Goal: Transaction & Acquisition: Subscribe to service/newsletter

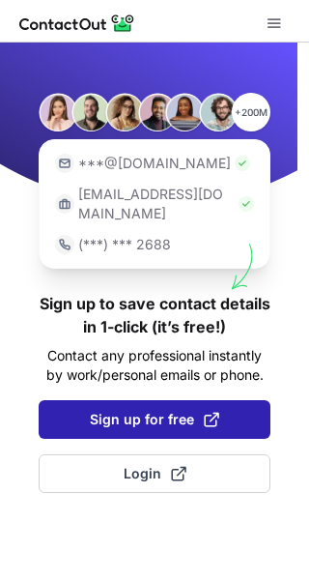
click at [158, 410] on span "Sign up for free" at bounding box center [155, 419] width 130 height 19
click at [214, 412] on span at bounding box center [211, 419] width 15 height 15
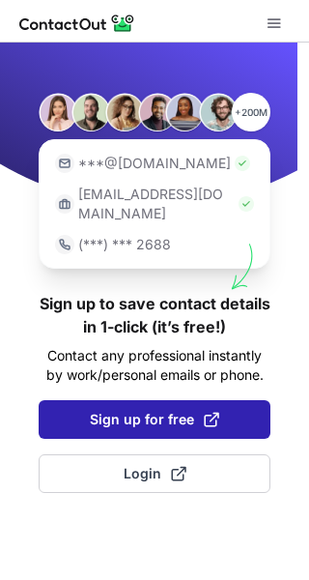
click at [214, 412] on span at bounding box center [211, 419] width 15 height 15
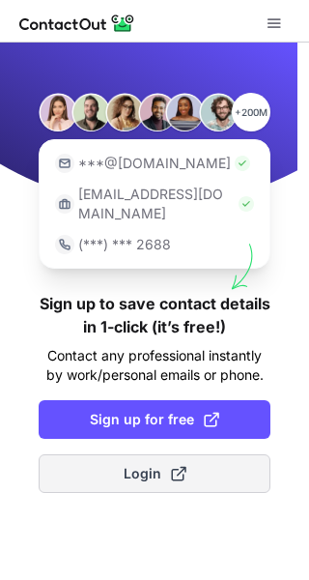
click at [173, 466] on span at bounding box center [178, 473] width 15 height 15
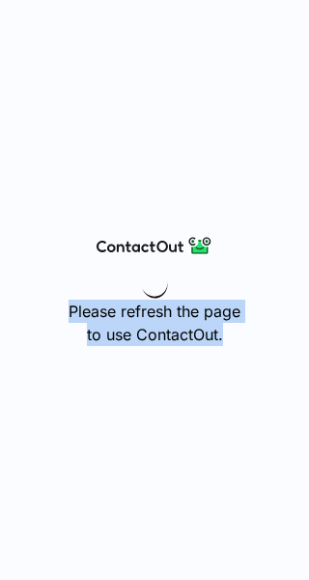
drag, startPoint x: 232, startPoint y: 336, endPoint x: 63, endPoint y: 310, distance: 171.1
click at [63, 310] on div "Please refresh the page to use ContactOut." at bounding box center [154, 290] width 309 height 580
drag, startPoint x: 166, startPoint y: 330, endPoint x: 227, endPoint y: 389, distance: 84.8
click at [227, 389] on div "Please refresh the page to use ContactOut." at bounding box center [154, 290] width 309 height 580
drag, startPoint x: 221, startPoint y: 337, endPoint x: 60, endPoint y: 308, distance: 164.1
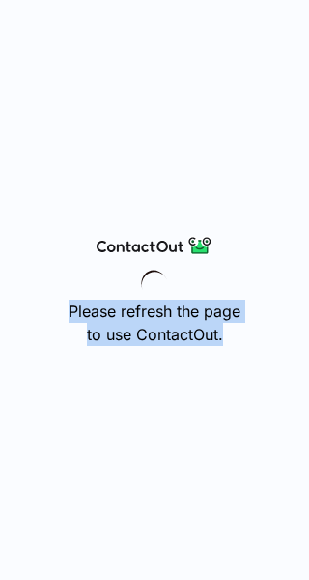
click at [60, 308] on div "Please refresh the page to use ContactOut." at bounding box center [154, 290] width 309 height 580
copy h3 "Please refresh the page to use ContactOut."
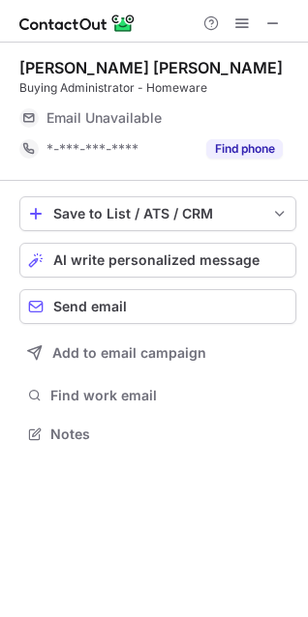
scroll to position [421, 308]
click at [103, 543] on div "Emma Louise Nolan Buying Administrator - Homeware Email Unavailable Email addre…" at bounding box center [154, 330] width 308 height 574
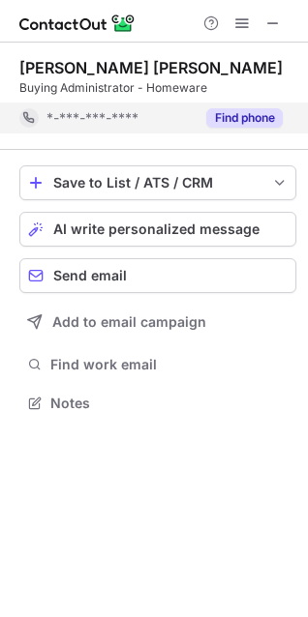
scroll to position [390, 308]
click at [150, 120] on div "*-***-***-****" at bounding box center [120, 117] width 148 height 17
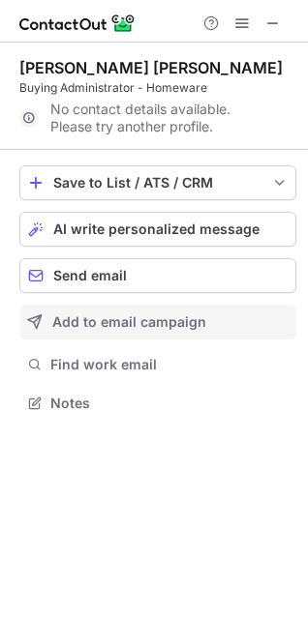
click at [111, 329] on span "Add to email campaign" at bounding box center [129, 321] width 154 height 15
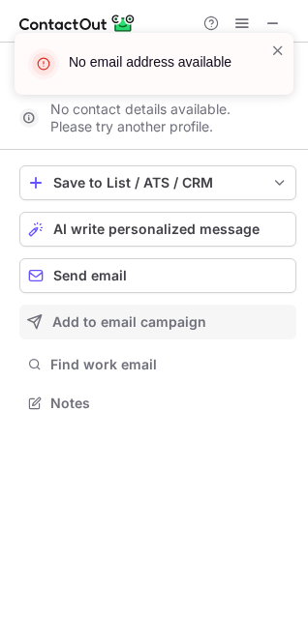
click at [111, 329] on span "Add to email campaign" at bounding box center [129, 321] width 154 height 15
